Goal: Task Accomplishment & Management: Complete application form

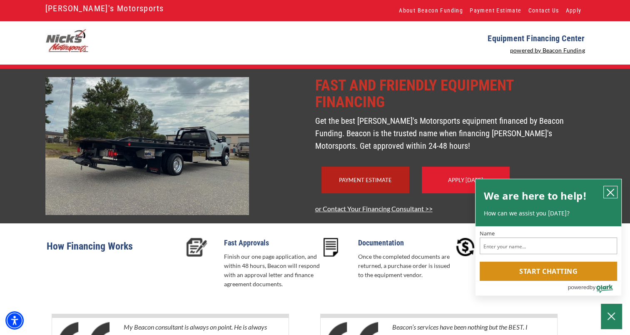
click at [607, 191] on icon "close chatbox" at bounding box center [610, 192] width 8 height 8
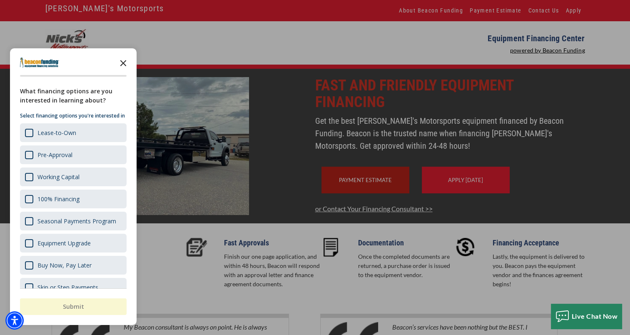
click at [121, 62] on icon "Close the survey" at bounding box center [123, 62] width 17 height 17
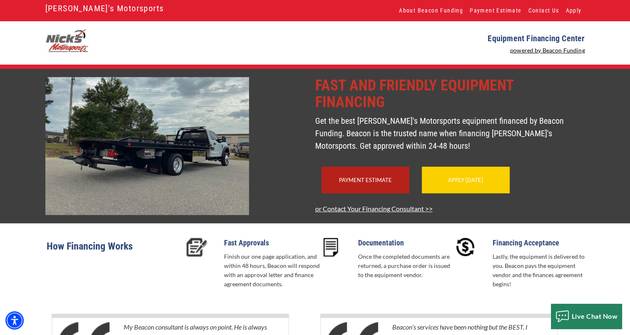
click at [454, 193] on div "Apply Today" at bounding box center [465, 179] width 88 height 27
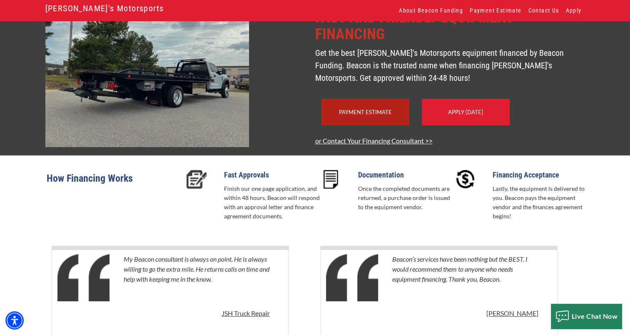
scroll to position [123, 0]
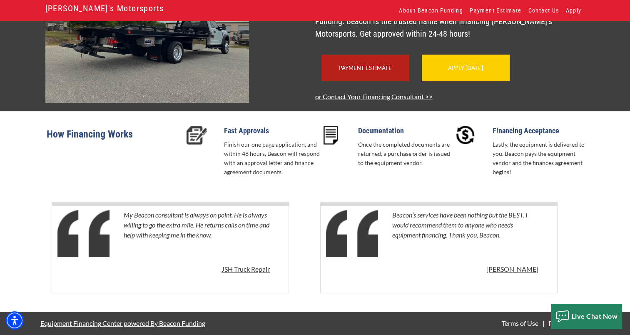
click at [465, 67] on link "Apply Today" at bounding box center [465, 67] width 35 height 7
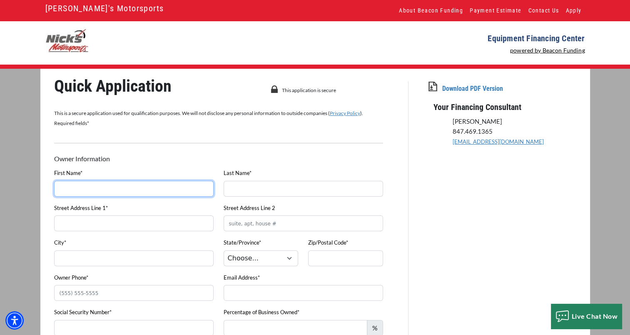
click at [64, 189] on input "First Name*" at bounding box center [133, 189] width 159 height 16
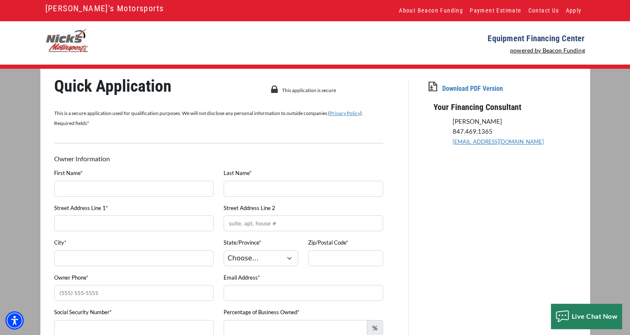
click at [140, 159] on p "Owner Information" at bounding box center [105, 159] width 103 height 10
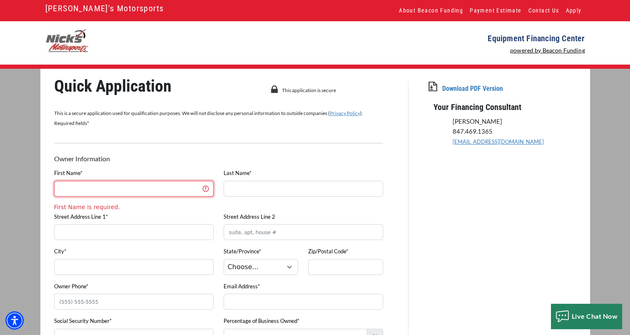
click at [86, 188] on input "First Name*" at bounding box center [133, 189] width 159 height 16
type input "[PERSON_NAME]"
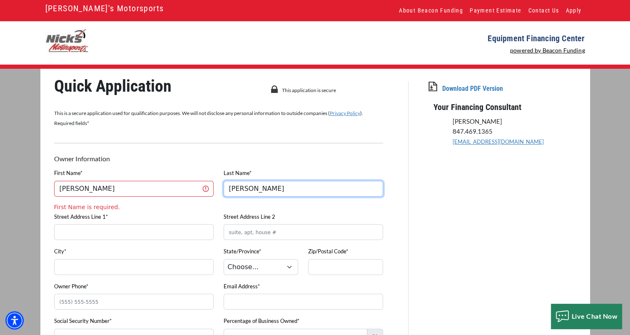
type input "[STREET_ADDRESS]"
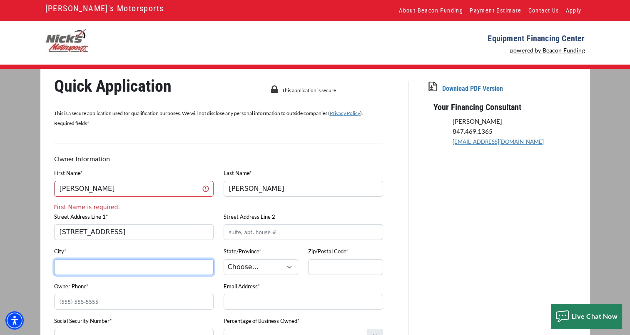
type input "akron"
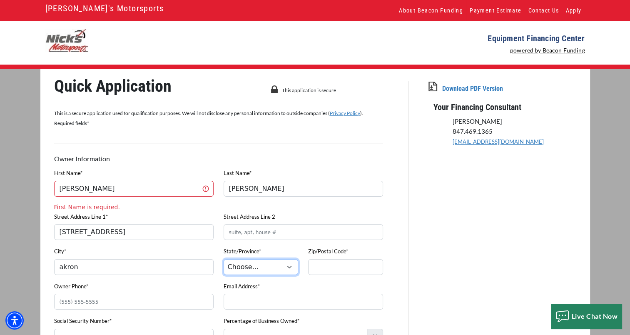
select select "37"
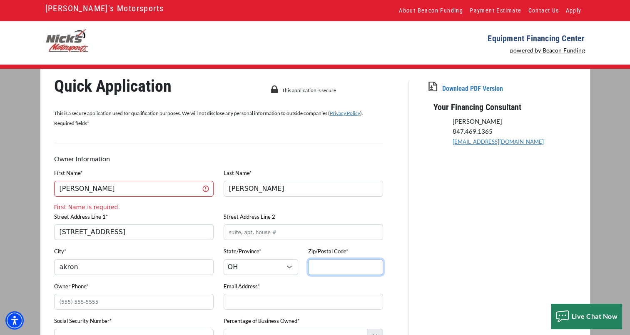
type input "44312"
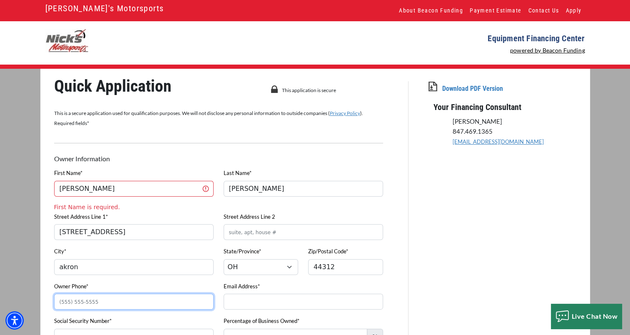
type input "3308013421"
type input "[EMAIL_ADDRESS][DOMAIN_NAME]"
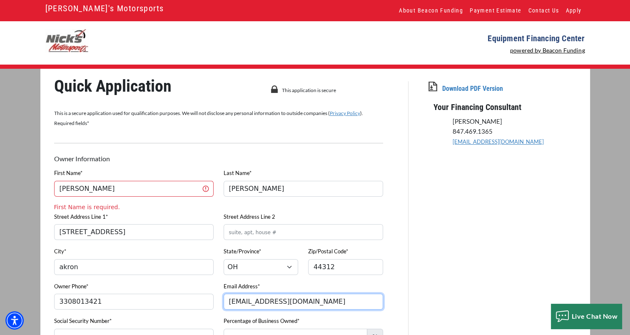
type input "Ton"
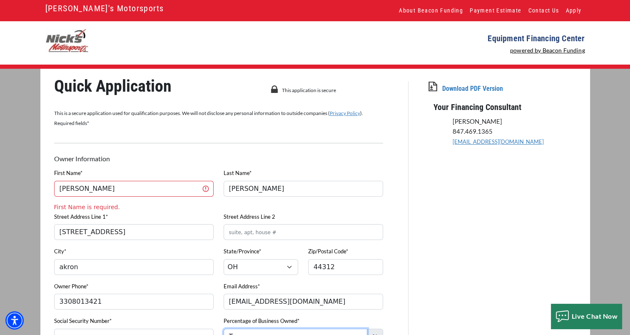
type input "Tonys Fleet Services"
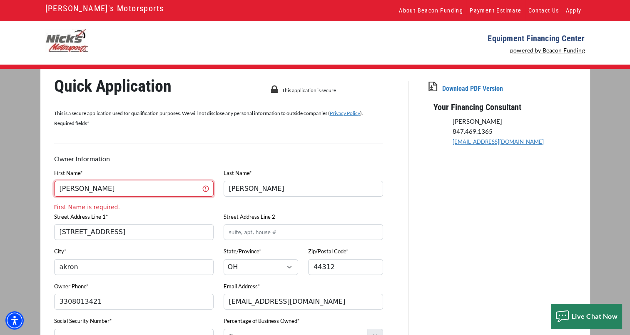
type input "[PHONE_NUMBER]"
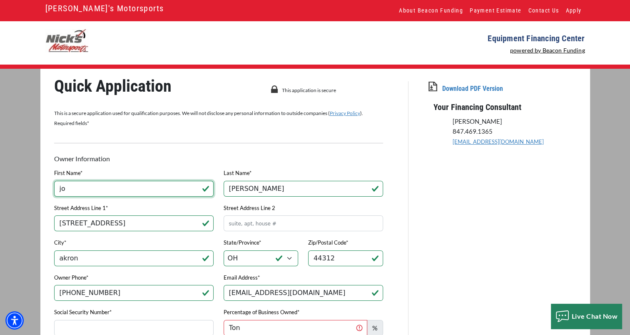
type input "j"
type input "[PERSON_NAME]"
click at [311, 184] on input "[PERSON_NAME]" at bounding box center [302, 189] width 159 height 16
click at [310, 184] on input "[PERSON_NAME]" at bounding box center [302, 189] width 159 height 16
type input "[PERSON_NAME]"
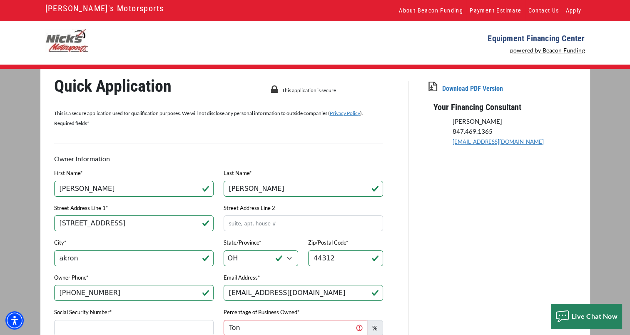
click at [163, 243] on div "City* akron" at bounding box center [133, 254] width 169 height 35
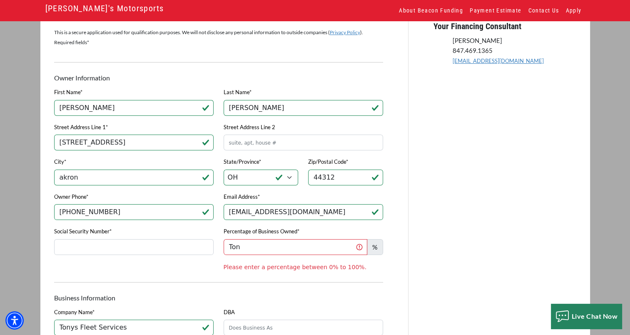
scroll to position [83, 0]
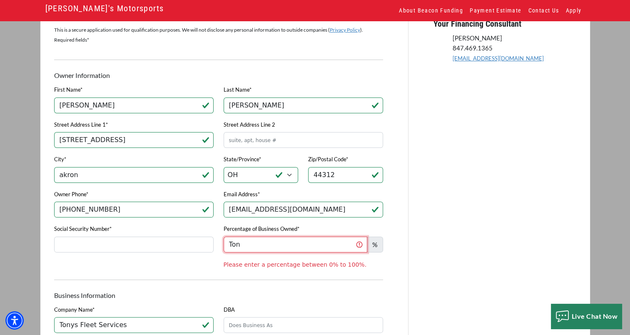
click at [273, 248] on input "Ton" at bounding box center [295, 244] width 144 height 16
type input "T"
type input "100"
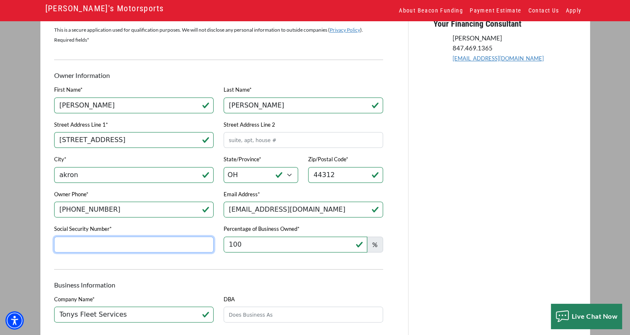
click at [74, 245] on input "Social Security Number*" at bounding box center [133, 244] width 159 height 16
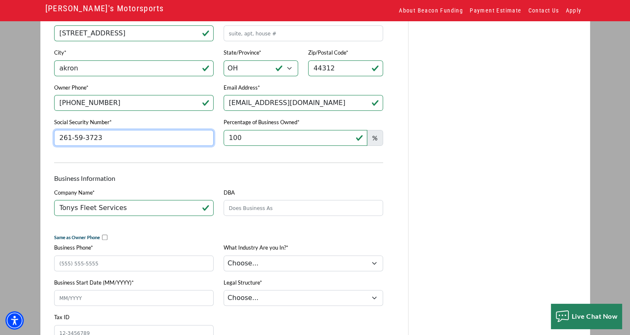
scroll to position [208, 0]
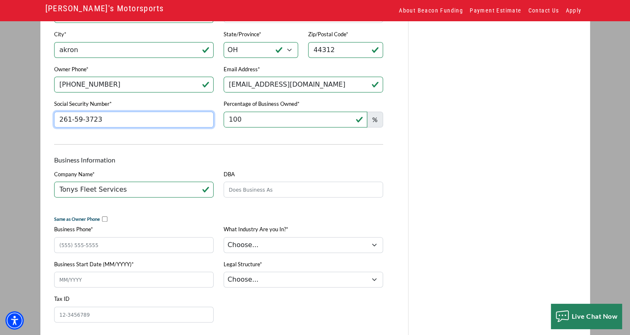
type input "261-59-3723"
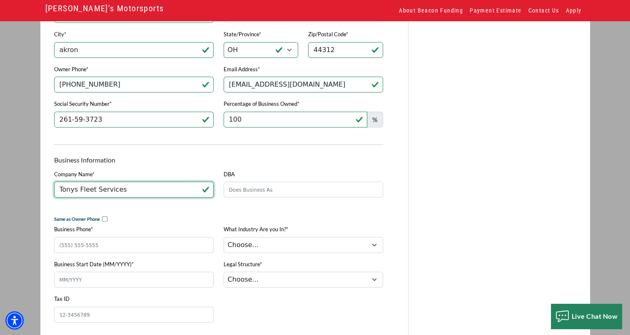
click at [127, 191] on input "Tonys Fleet Services" at bounding box center [133, 189] width 159 height 16
type input "[PERSON_NAME] Trucking LLC"
type input "[STREET_ADDRESS]"
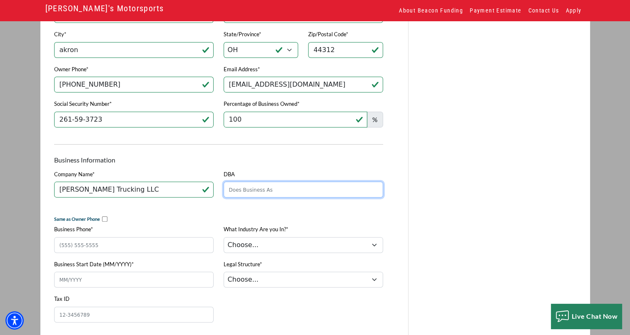
click at [256, 188] on input "DBA" at bounding box center [302, 189] width 159 height 16
type input "Tonys Fleet Services"
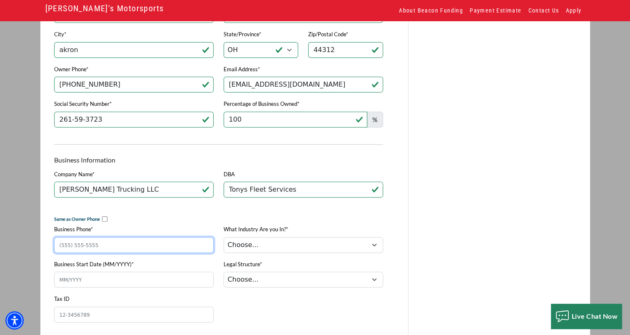
click at [94, 244] on input "Business Phone*" at bounding box center [133, 245] width 159 height 16
type input "[PHONE_NUMBER]"
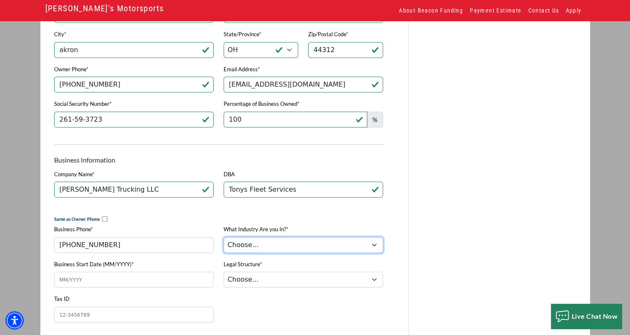
click at [369, 248] on select "Choose... Towing Landscape/Hardscape Decorated Apparel Septic Light Constructio…" at bounding box center [302, 245] width 159 height 16
select select "1"
click at [223, 238] on select "Choose... Towing Landscape/Hardscape Decorated Apparel Septic Light Constructio…" at bounding box center [302, 245] width 159 height 16
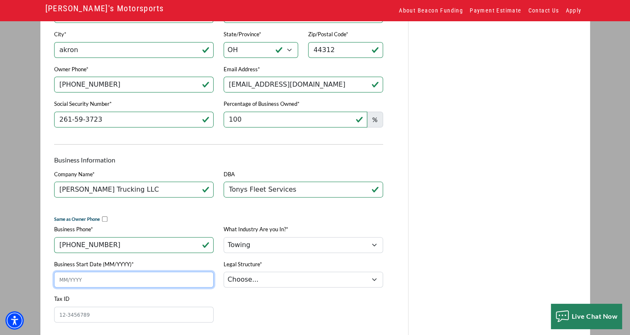
click at [70, 281] on input "Business Start Date (MM/YYYY)*" at bounding box center [133, 279] width 159 height 16
type input "04/2020"
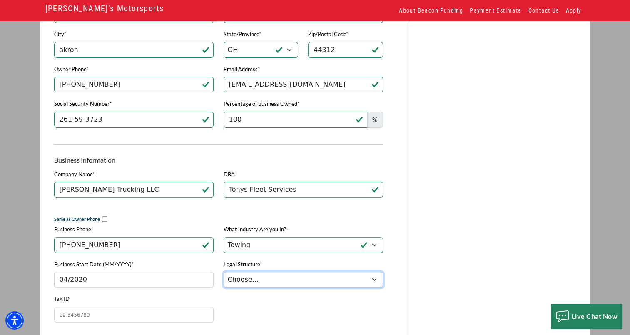
click at [374, 280] on select "Choose... Corporation LLC LLP Municipality Non-Profit Partnership Proprietorship" at bounding box center [302, 279] width 159 height 16
select select "2"
click at [223, 273] on select "Choose... Corporation LLC LLP Municipality Non-Profit Partnership Proprietorship" at bounding box center [302, 279] width 159 height 16
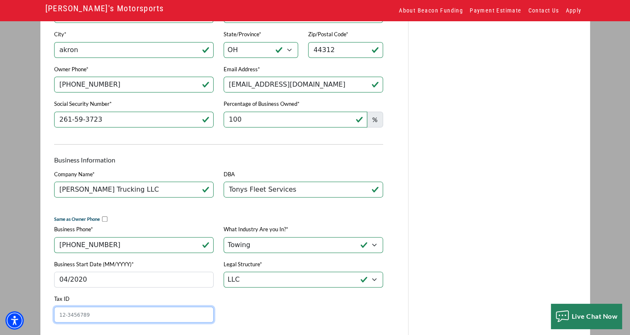
click at [72, 315] on input "Tax ID" at bounding box center [133, 314] width 159 height 16
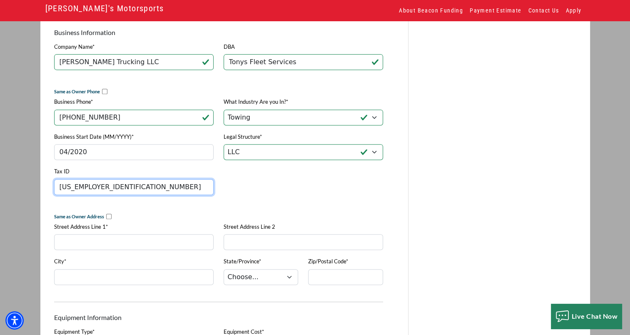
scroll to position [333, 0]
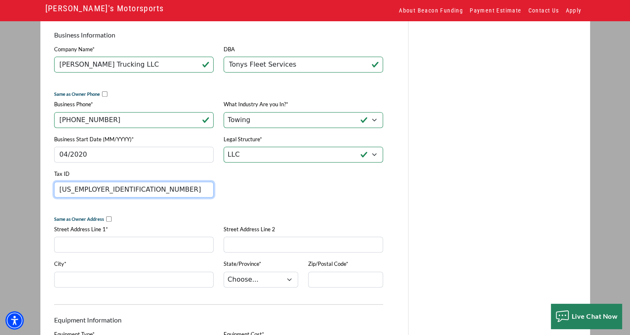
type input "[US_EMPLOYER_IDENTIFICATION_NUMBER]"
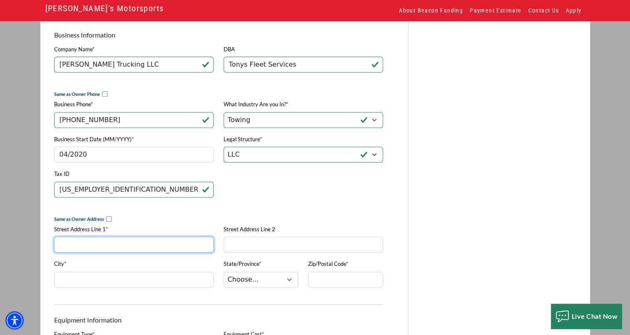
click at [72, 247] on input "Street Address Line 1*" at bounding box center [133, 244] width 159 height 16
type input "[STREET_ADDRESS]"
type input "AKRON"
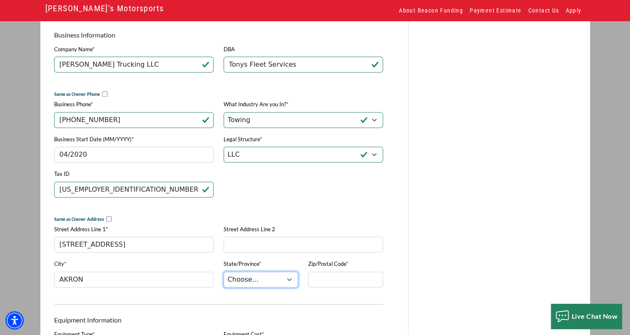
select select "37"
type input "44312"
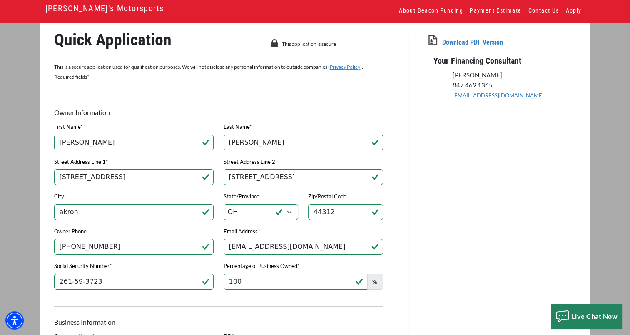
scroll to position [42, 0]
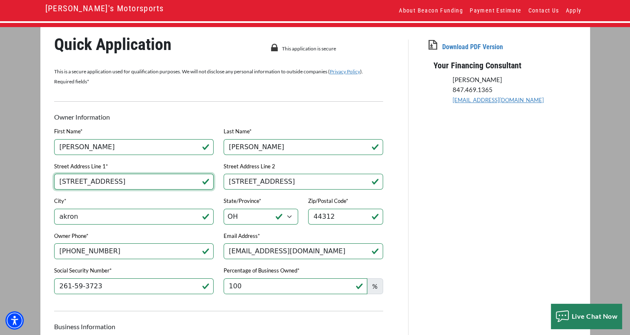
drag, startPoint x: 203, startPoint y: 180, endPoint x: 27, endPoint y: 171, distance: 176.6
type input "[STREET_ADDRESS]"
click at [296, 178] on input "[STREET_ADDRESS]" at bounding box center [302, 182] width 159 height 16
type input "1"
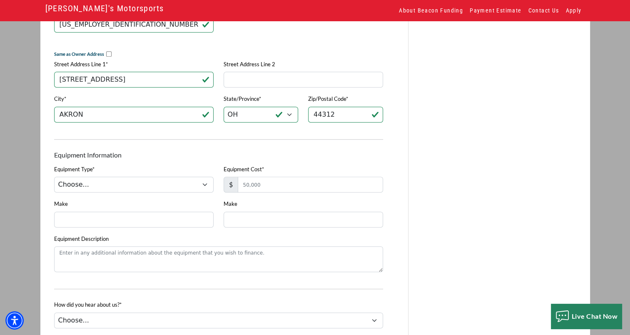
scroll to position [499, 0]
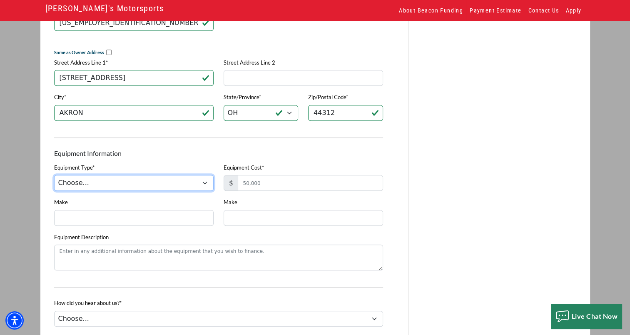
click at [203, 186] on select "Choose... Backhoe Boom/Bucket Truck Chipper Commercial Mower Crane DTG/DTF Prin…" at bounding box center [133, 183] width 159 height 16
select select "5"
click at [54, 178] on select "Choose... Backhoe Boom/Bucket Truck Chipper Commercial Mower Crane DTG/DTF Prin…" at bounding box center [133, 183] width 159 height 16
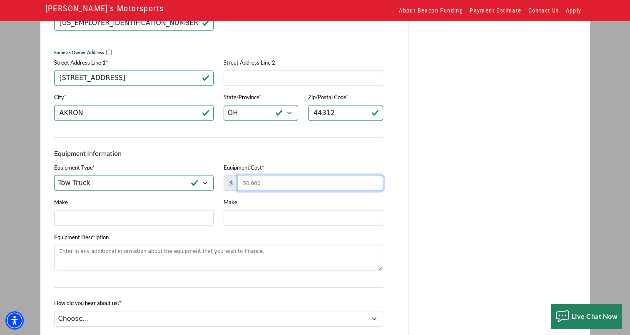
click at [267, 187] on input "Equipment Cost*" at bounding box center [310, 183] width 145 height 16
type input "35,000"
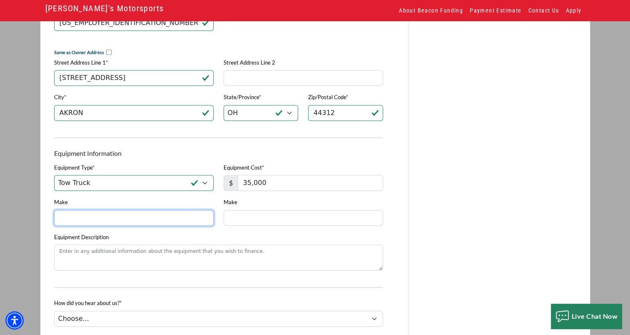
click at [79, 221] on input "Make" at bounding box center [133, 218] width 159 height 16
drag, startPoint x: 84, startPoint y: 218, endPoint x: 43, endPoint y: 218, distance: 41.2
click at [43, 218] on div "Quick Application This application is secure This is a secure application used …" at bounding box center [221, 48] width 373 height 932
type input "ford"
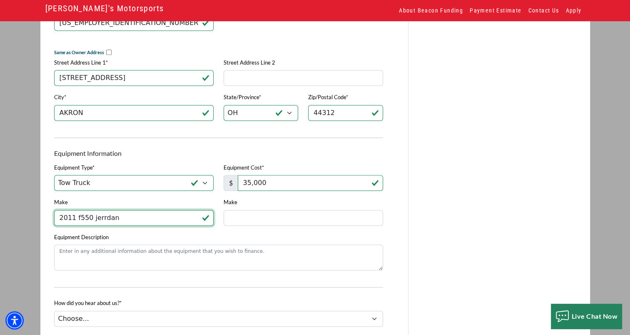
type input "2011 f550 jerrdan"
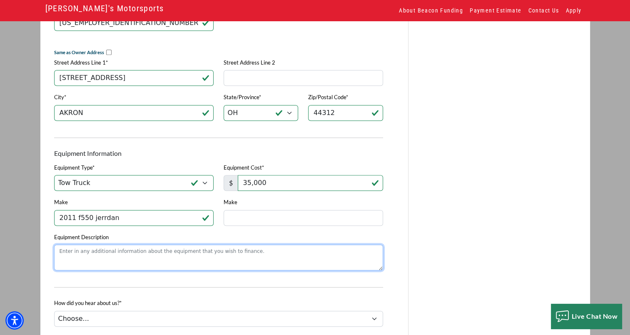
click at [90, 261] on textarea "Equipment Description" at bounding box center [218, 257] width 329 height 26
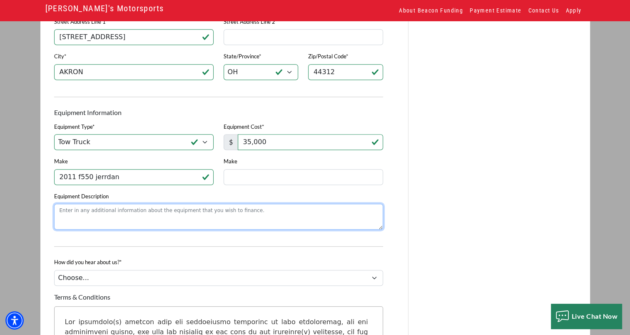
scroll to position [583, 0]
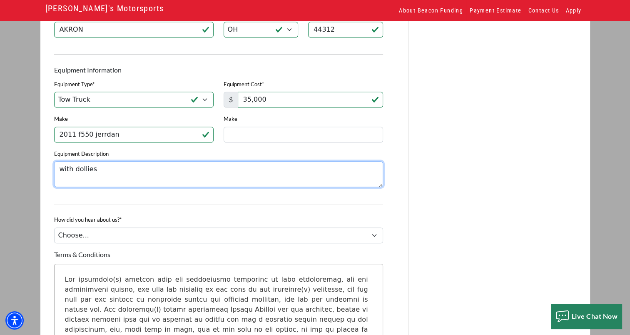
type textarea "with dollies"
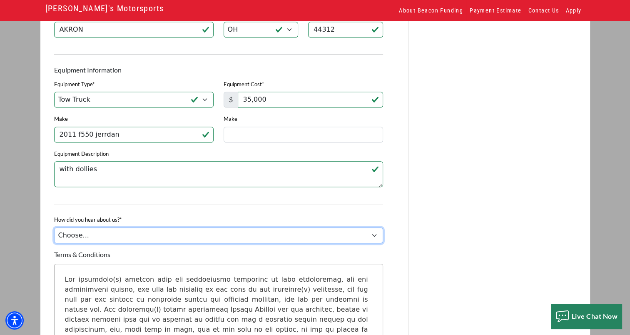
click at [376, 240] on select "Choose... Internet Search Vendor Referral Word of Mouth Client Referral Email E…" at bounding box center [218, 235] width 329 height 16
select select "4"
click at [54, 231] on select "Choose... Internet Search Vendor Referral Word of Mouth Client Referral Email E…" at bounding box center [218, 235] width 329 height 16
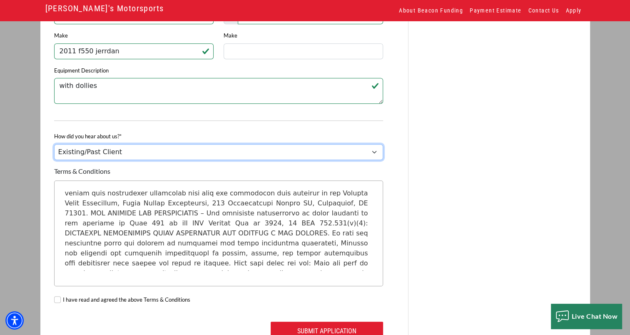
scroll to position [235, 0]
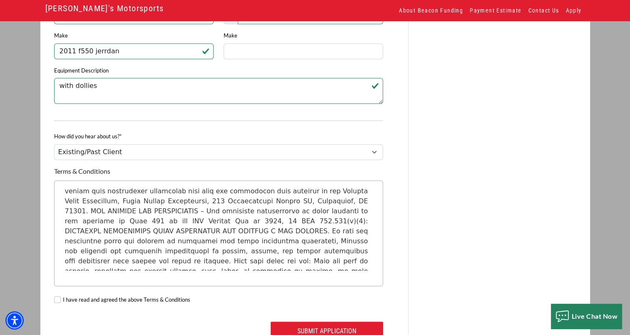
click at [60, 302] on div "I have read and agreed the above Terms & Conditions" at bounding box center [218, 301] width 339 height 30
click at [59, 302] on input "I have read and agreed the above Terms & Conditions" at bounding box center [57, 299] width 7 height 7
checkbox input "true"
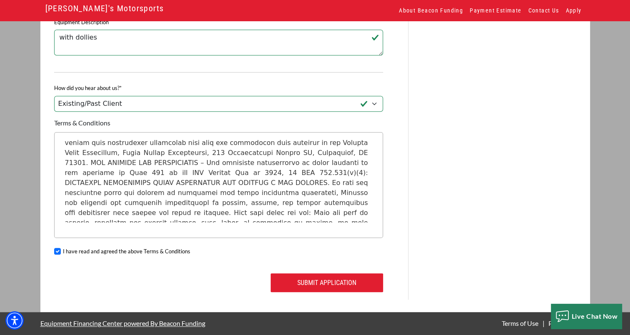
scroll to position [717, 0]
click at [326, 281] on button "Submit Application" at bounding box center [326, 282] width 112 height 19
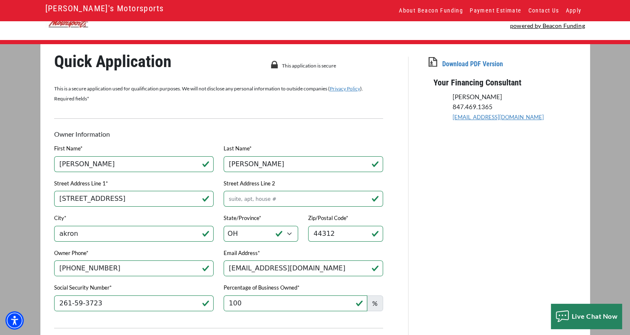
scroll to position [0, 0]
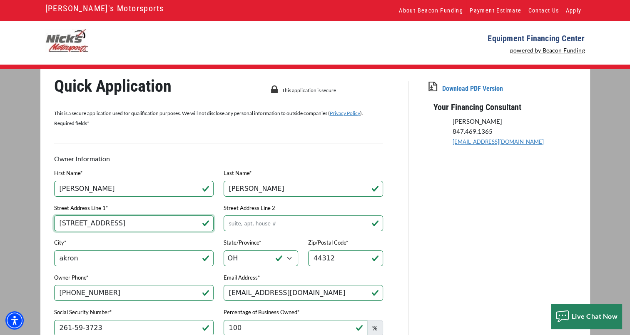
click at [181, 226] on input "[STREET_ADDRESS]" at bounding box center [133, 223] width 159 height 16
type input "[STREET_ADDRESS]"
click at [216, 246] on div "City* akron" at bounding box center [133, 254] width 169 height 35
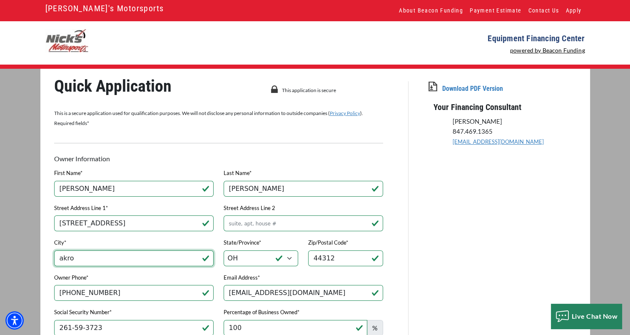
type input "akron"
click at [248, 255] on select "Choose... AL AK AZ AR CA CO CT DE DC [GEOGRAPHIC_DATA] [GEOGRAPHIC_DATA] HI ID …" at bounding box center [260, 258] width 75 height 16
click at [223, 250] on select "Choose... AL AK AZ AR CA CO CT DE DC [GEOGRAPHIC_DATA] [GEOGRAPHIC_DATA] HI ID …" at bounding box center [260, 258] width 75 height 16
click at [250, 258] on select "Choose... AL AK AZ AR CA CO CT DE DC [GEOGRAPHIC_DATA] [GEOGRAPHIC_DATA] HI ID …" at bounding box center [260, 258] width 75 height 16
click at [356, 260] on input "44312" at bounding box center [345, 258] width 75 height 16
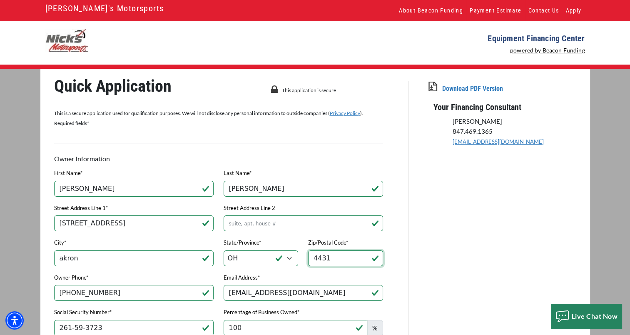
type input "44312"
click at [266, 257] on select "Choose... AL AK AZ AR CA CO CT DE DC [GEOGRAPHIC_DATA] [GEOGRAPHIC_DATA] HI ID …" at bounding box center [260, 258] width 75 height 16
click at [250, 258] on select "Choose... AL AK AZ AR CA CO CT DE DC [GEOGRAPHIC_DATA] [GEOGRAPHIC_DATA] HI ID …" at bounding box center [260, 258] width 75 height 16
click at [334, 296] on input "[EMAIL_ADDRESS][DOMAIN_NAME]" at bounding box center [302, 293] width 159 height 16
type input "[EMAIL_ADDRESS][DOMAIN_NAME]"
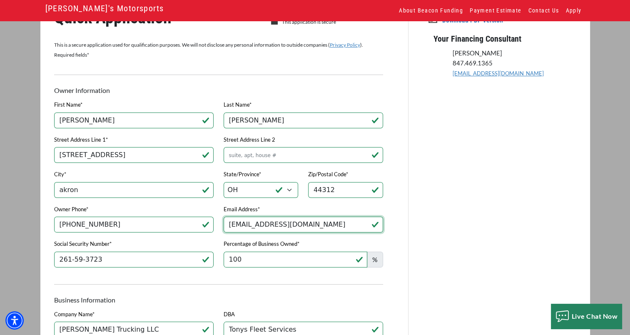
scroll to position [125, 0]
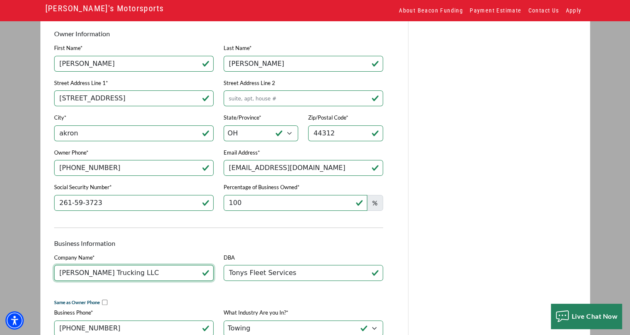
click at [139, 274] on input "[PERSON_NAME] Trucking LLC" at bounding box center [133, 273] width 159 height 16
type input "[PERSON_NAME] Trucking LLC"
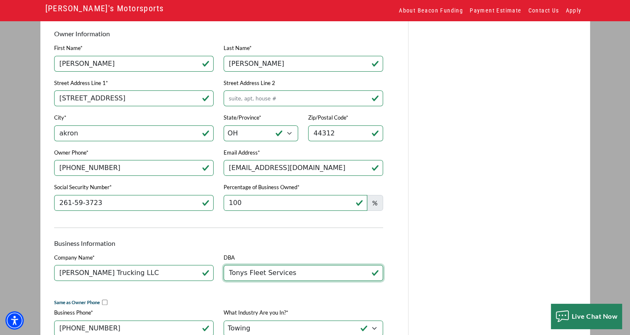
click at [296, 275] on input "Tonys Fleet Services" at bounding box center [302, 273] width 159 height 16
type input "Tonys Fleet Services"
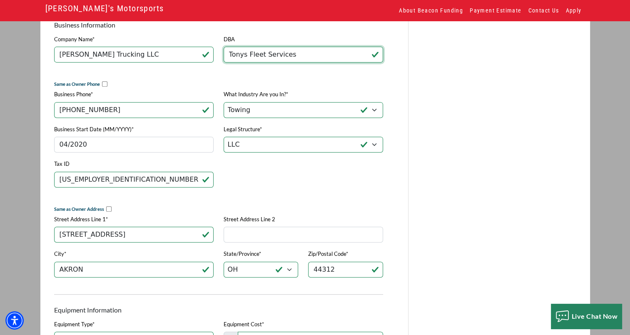
scroll to position [416, 0]
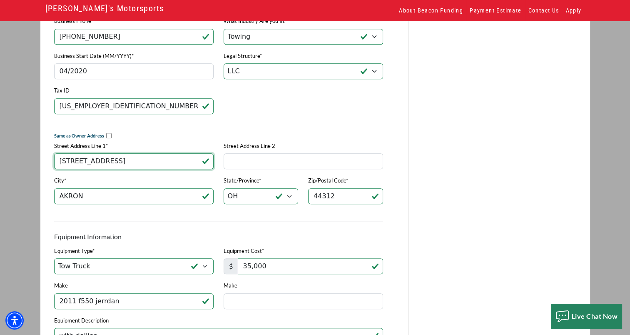
click at [155, 165] on input "[STREET_ADDRESS]" at bounding box center [133, 161] width 159 height 16
type input "[STREET_ADDRESS],"
click at [290, 100] on div "Tax ID [US_EMPLOYER_IDENTIFICATION_NUMBER]" at bounding box center [218, 102] width 339 height 35
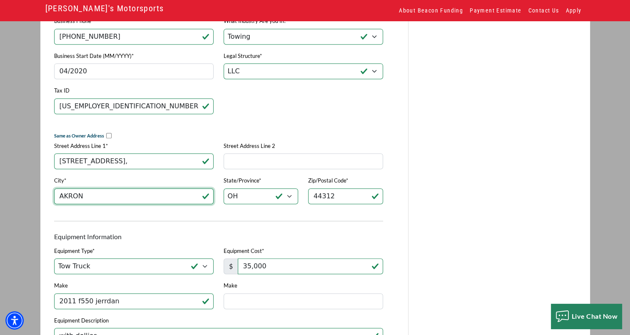
click at [92, 199] on input "AKRON" at bounding box center [133, 196] width 159 height 16
type input "AKRON"
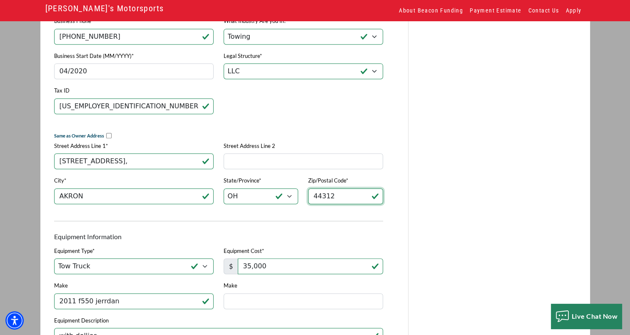
click at [346, 201] on input "44312" at bounding box center [345, 196] width 75 height 16
type input "44312"
click at [505, 159] on div "Download PDF Version Your Financing Consultant [PERSON_NAME] 847.469.1365 [EMAI…" at bounding box center [501, 131] width 186 height 932
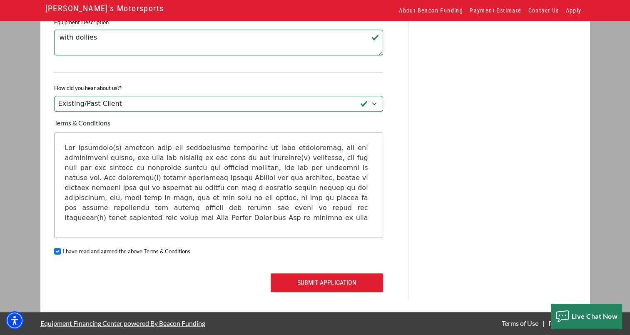
scroll to position [717, 0]
click at [335, 285] on button "Submit Application" at bounding box center [326, 282] width 112 height 19
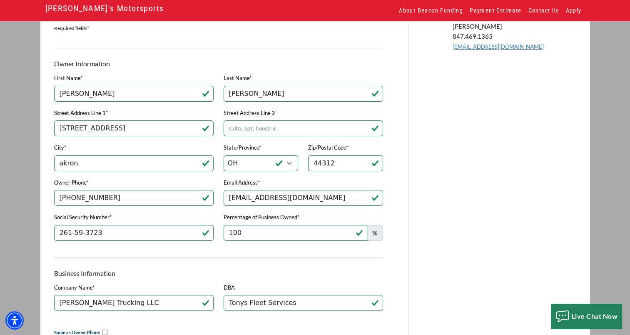
scroll to position [52, 0]
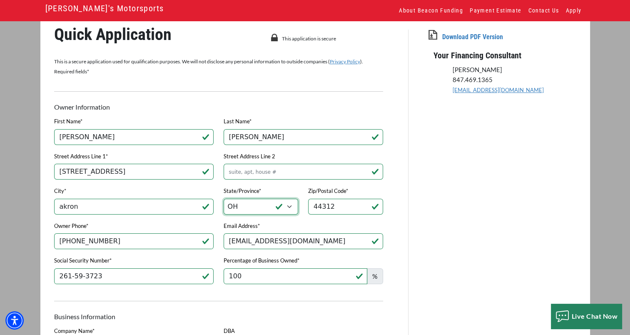
click at [251, 206] on select "Choose... AL AK AZ AR CA CO CT DE DC [GEOGRAPHIC_DATA] [GEOGRAPHIC_DATA] HI ID …" at bounding box center [260, 206] width 75 height 16
click at [223, 198] on select "Choose... AL AK AZ AR CA CO CT DE DC [GEOGRAPHIC_DATA] [GEOGRAPHIC_DATA] HI ID …" at bounding box center [260, 206] width 75 height 16
click at [244, 206] on select "Choose... AL AK AZ AR CA CO CT DE DC [GEOGRAPHIC_DATA] [GEOGRAPHIC_DATA] HI ID …" at bounding box center [260, 206] width 75 height 16
select select "37"
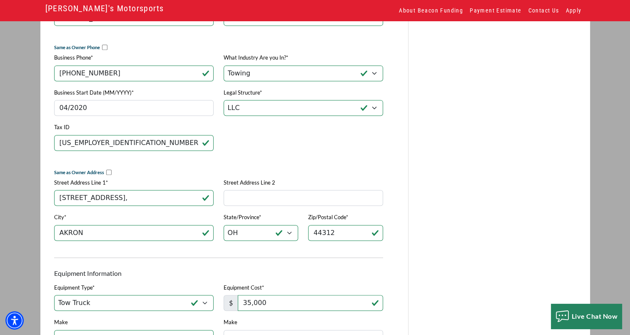
scroll to position [384, 0]
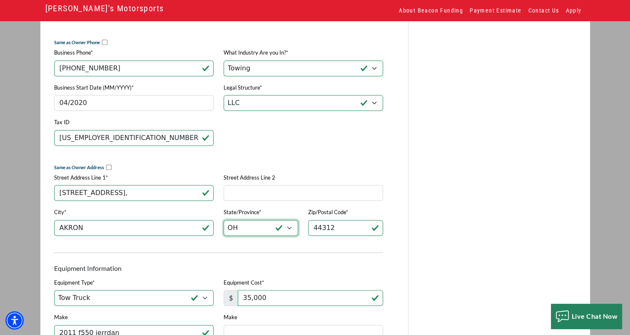
click at [258, 228] on select "Choose... AL AK AZ AR CA CO CT DE DC [GEOGRAPHIC_DATA] [GEOGRAPHIC_DATA] HI ID …" at bounding box center [260, 228] width 75 height 16
click at [272, 271] on p "Equipment Information" at bounding box center [218, 268] width 329 height 10
click at [265, 232] on select "Choose... AL AK AZ AR CA CO CT DE DC [GEOGRAPHIC_DATA] [GEOGRAPHIC_DATA] HI ID …" at bounding box center [260, 228] width 75 height 16
click at [223, 223] on select "Choose... AL AK AZ AR CA CO CT DE DC [GEOGRAPHIC_DATA] [GEOGRAPHIC_DATA] HI ID …" at bounding box center [260, 228] width 75 height 16
select select "37"
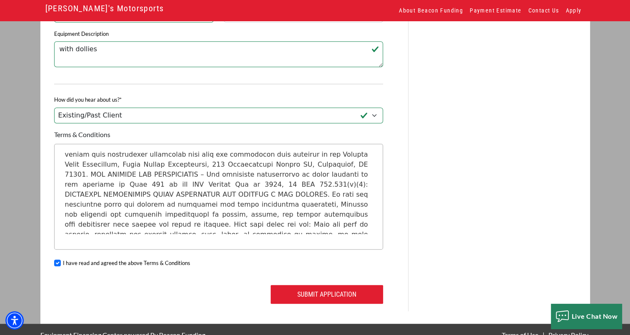
scroll to position [717, 0]
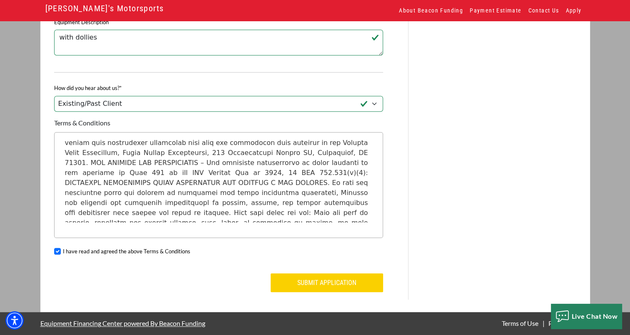
click at [337, 283] on button "Submit Application" at bounding box center [326, 282] width 112 height 19
click at [349, 285] on button "Submit Application" at bounding box center [326, 282] width 112 height 19
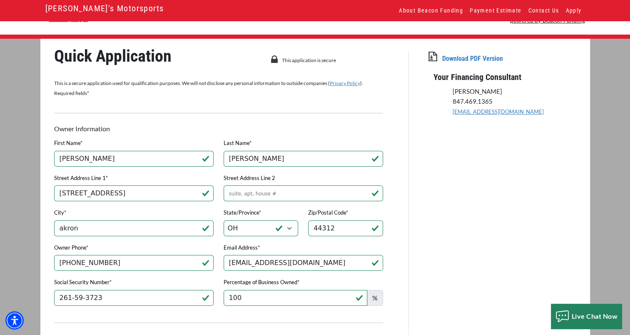
scroll to position [0, 0]
